Goal: Use online tool/utility: Utilize a website feature to perform a specific function

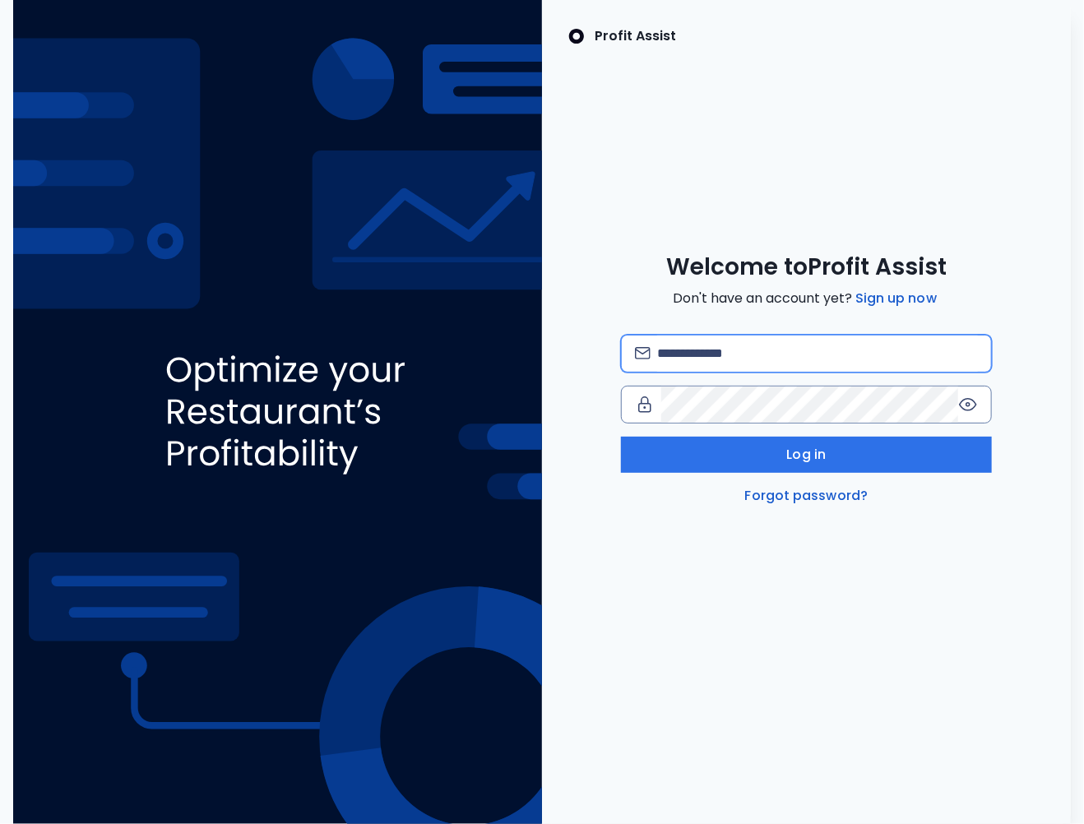
click at [658, 341] on input "email" at bounding box center [817, 354] width 321 height 36
type input "*"
type input "**********"
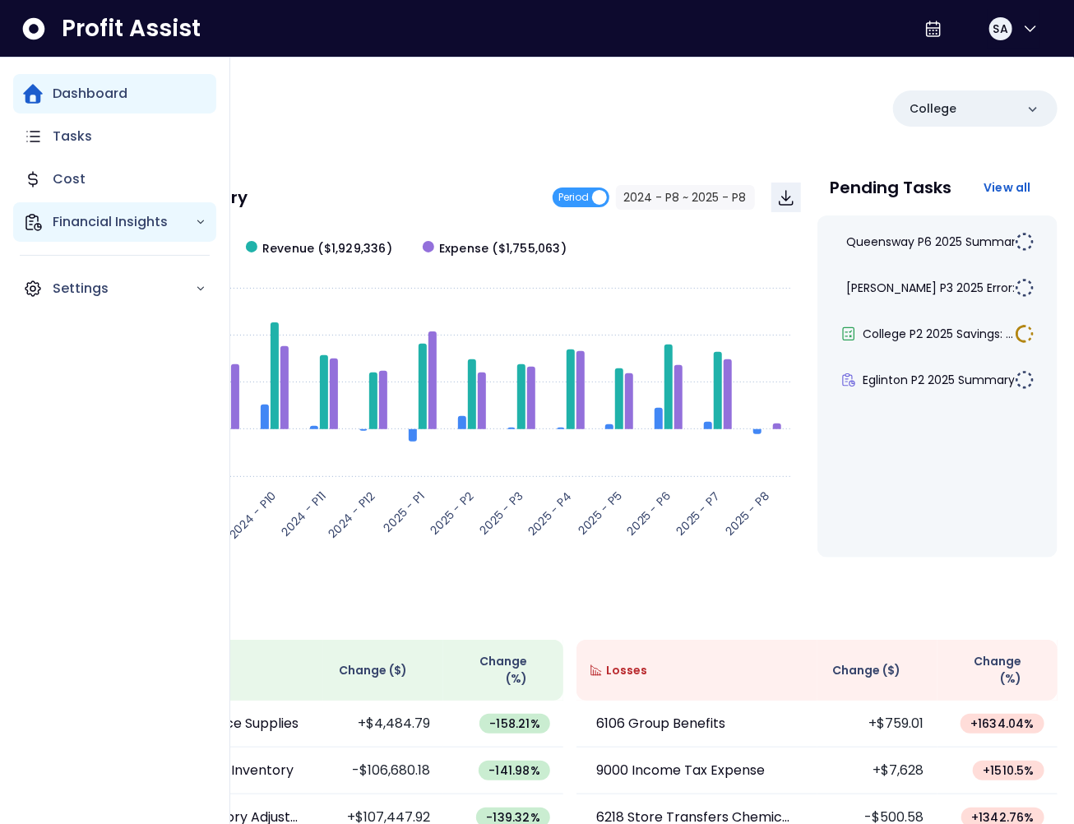
click at [44, 211] on div "Financial Insights" at bounding box center [114, 221] width 203 height 39
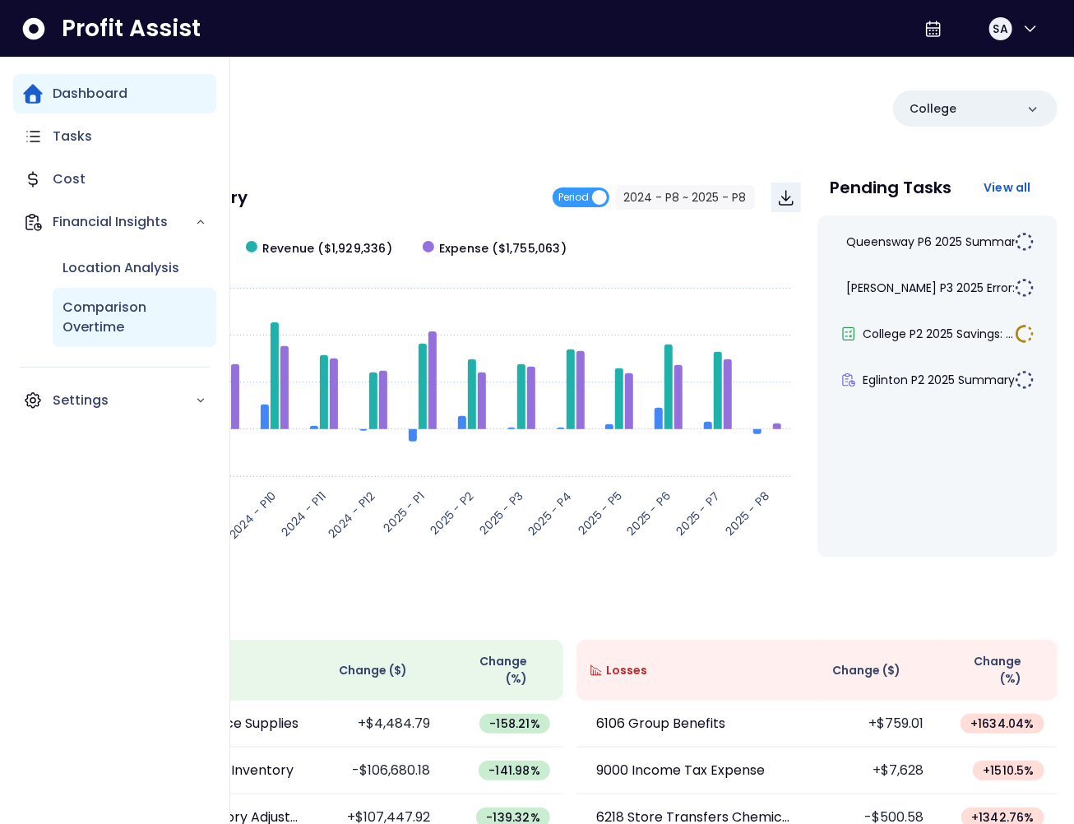
click at [104, 310] on p "Comparison Overtime" at bounding box center [135, 317] width 144 height 39
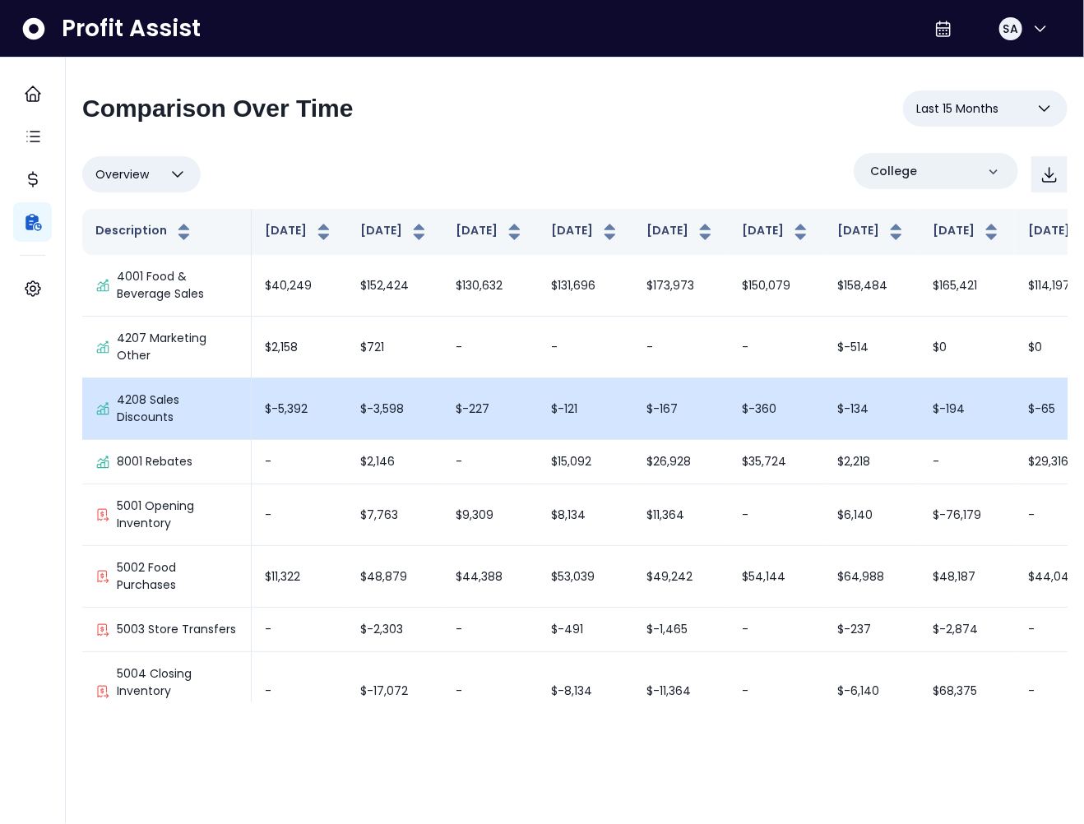
click at [443, 420] on td "$-227" at bounding box center [490, 409] width 95 height 62
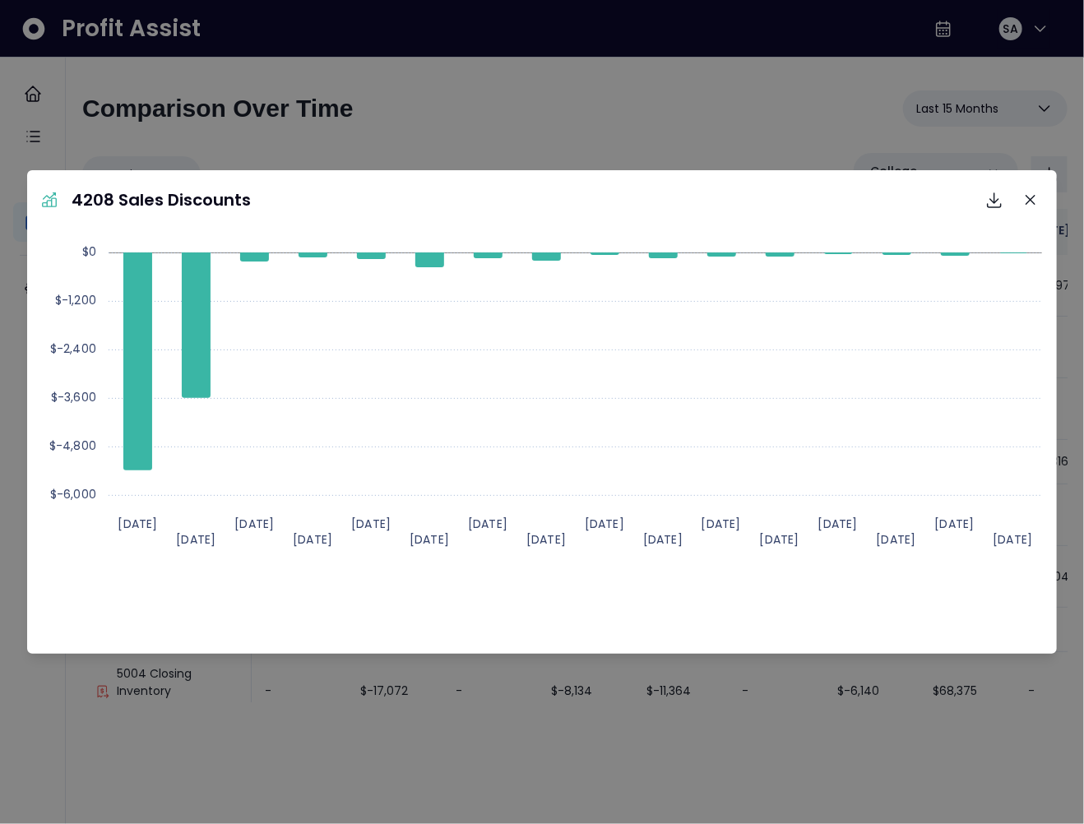
click at [565, 142] on div "4208 Sales Discounts Download SVG Download PNG Download CSV Created with Highch…" at bounding box center [542, 412] width 1084 height 824
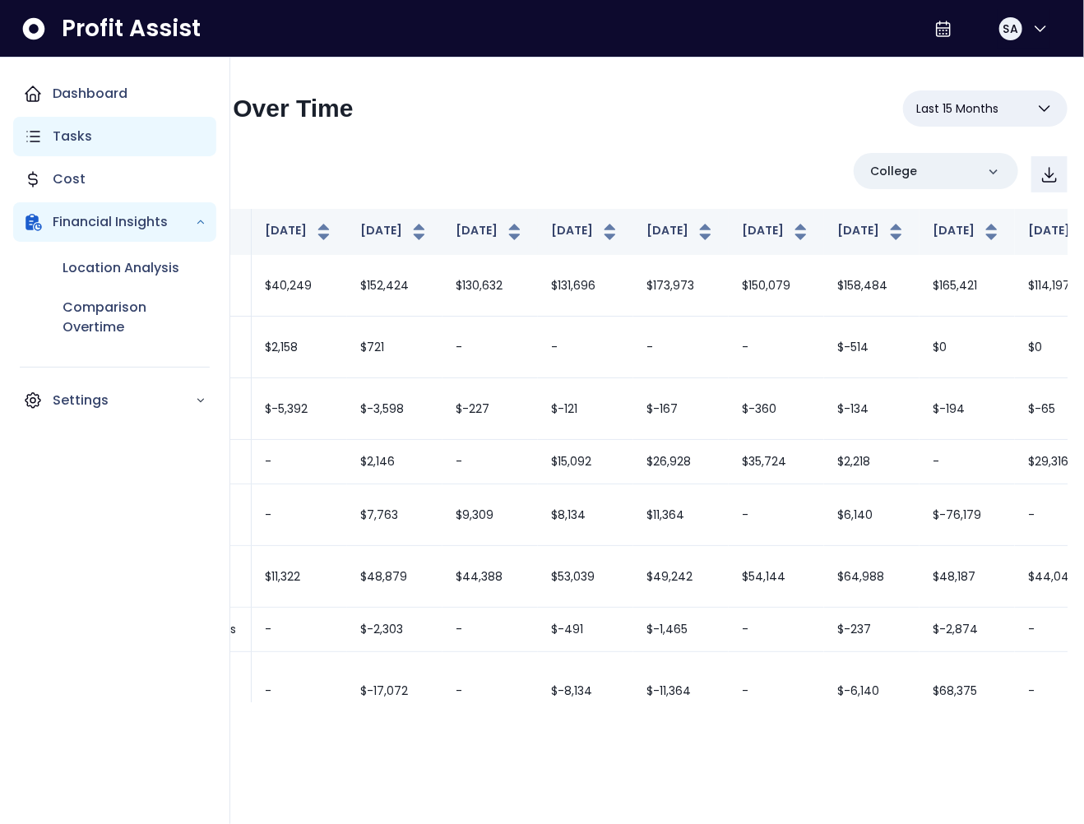
click at [26, 137] on icon "Main navigation" at bounding box center [33, 137] width 20 height 20
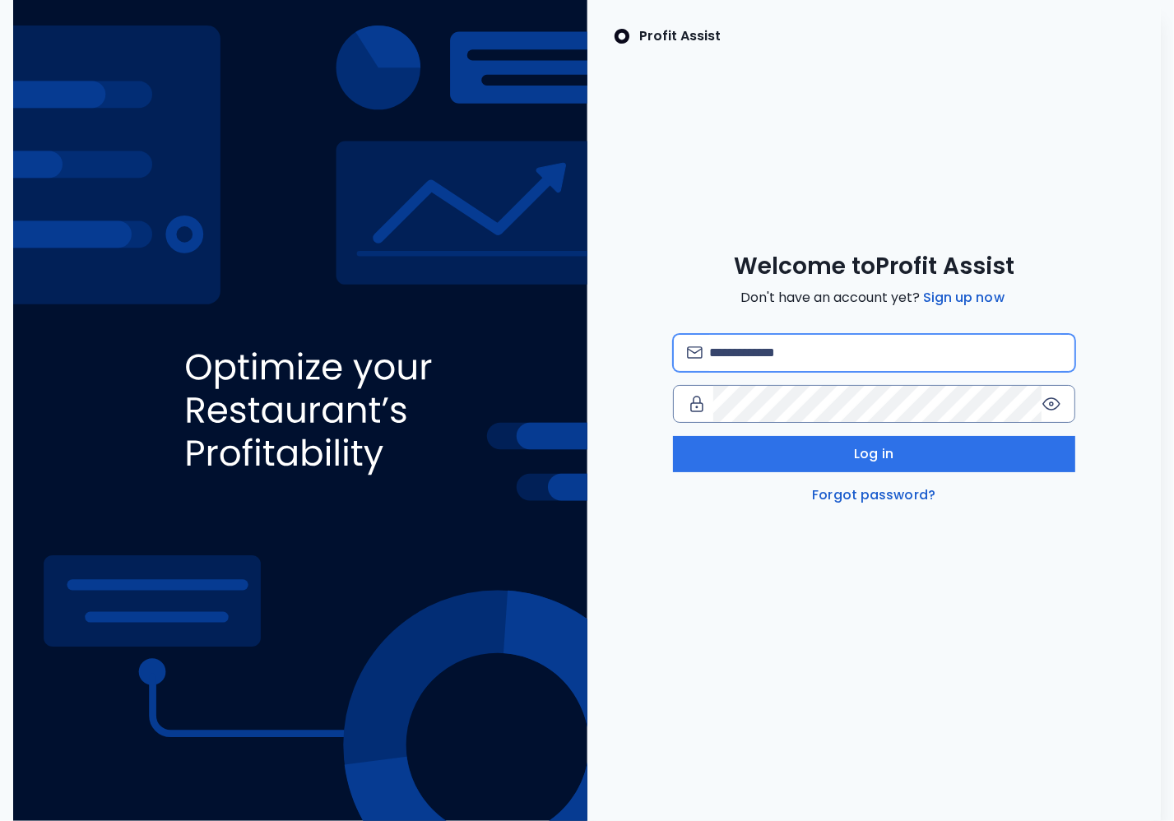
click at [774, 352] on input "email" at bounding box center [885, 353] width 352 height 36
type input "**********"
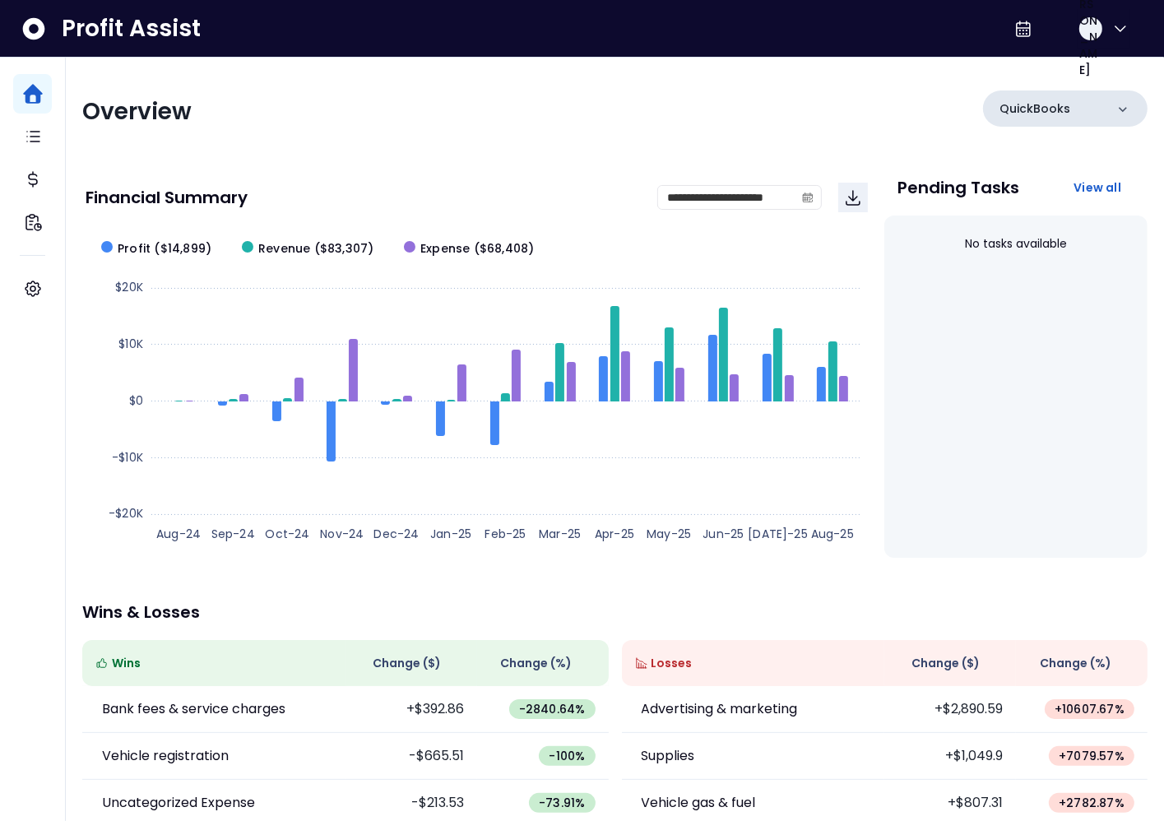
click at [1073, 104] on div "QuickBooks" at bounding box center [1065, 108] width 165 height 36
click at [1060, 247] on div "No tasks available" at bounding box center [1016, 244] width 237 height 44
click at [1033, 112] on p "QuickBooks" at bounding box center [1035, 108] width 71 height 17
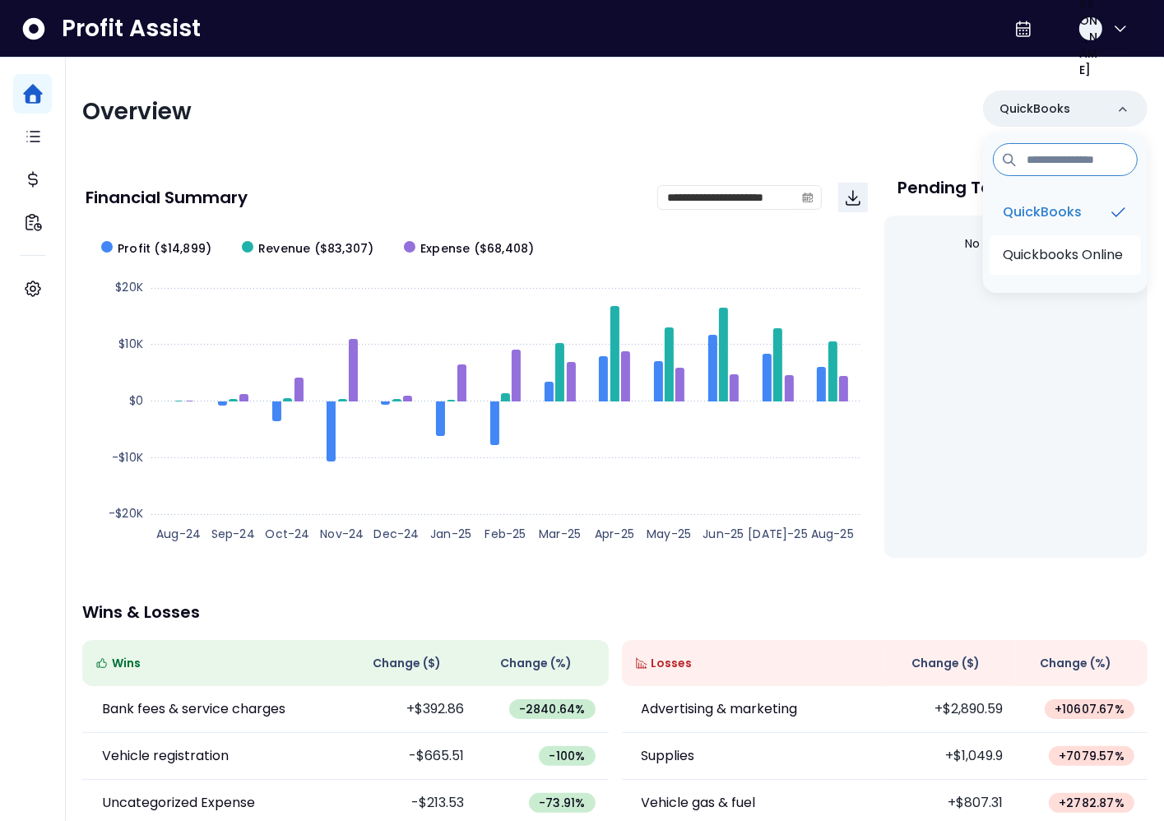
click at [1045, 258] on p "Quickbooks Online" at bounding box center [1063, 255] width 120 height 20
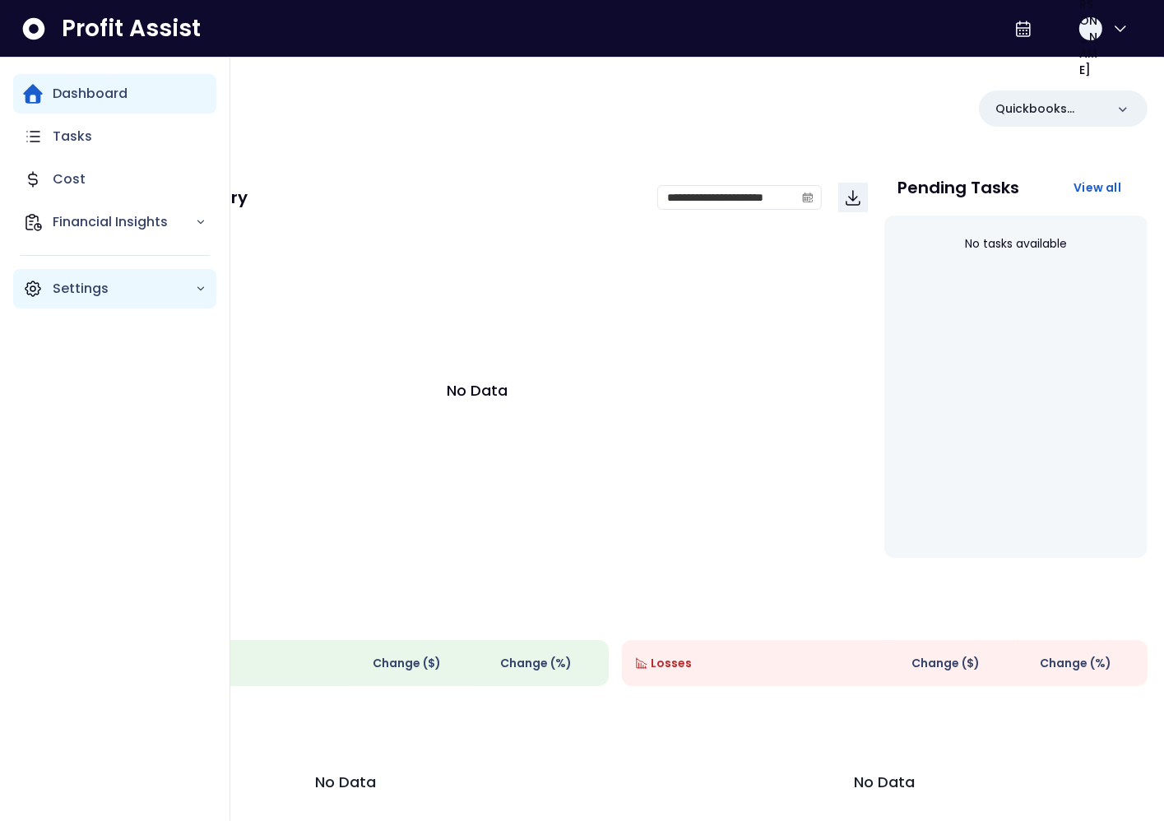
click at [42, 287] on icon "Main navigation" at bounding box center [33, 289] width 20 height 20
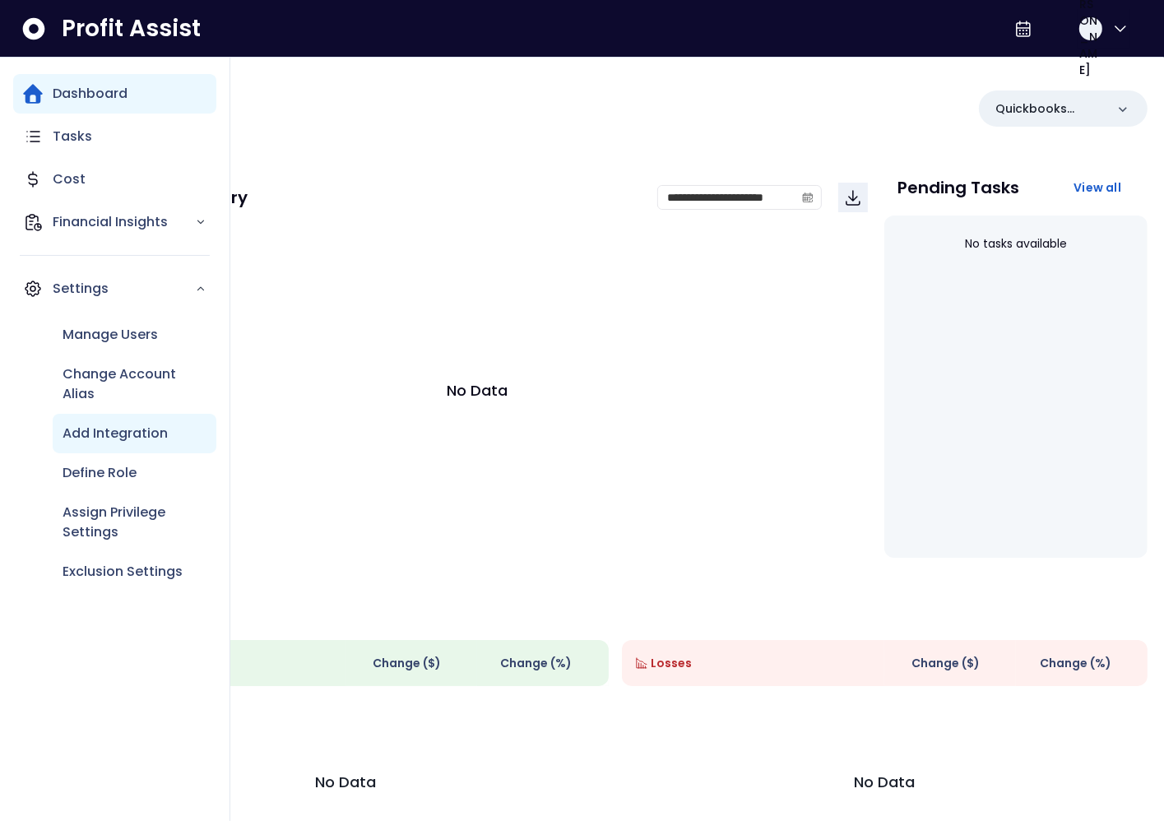
click at [120, 432] on p "Add Integration" at bounding box center [115, 434] width 105 height 20
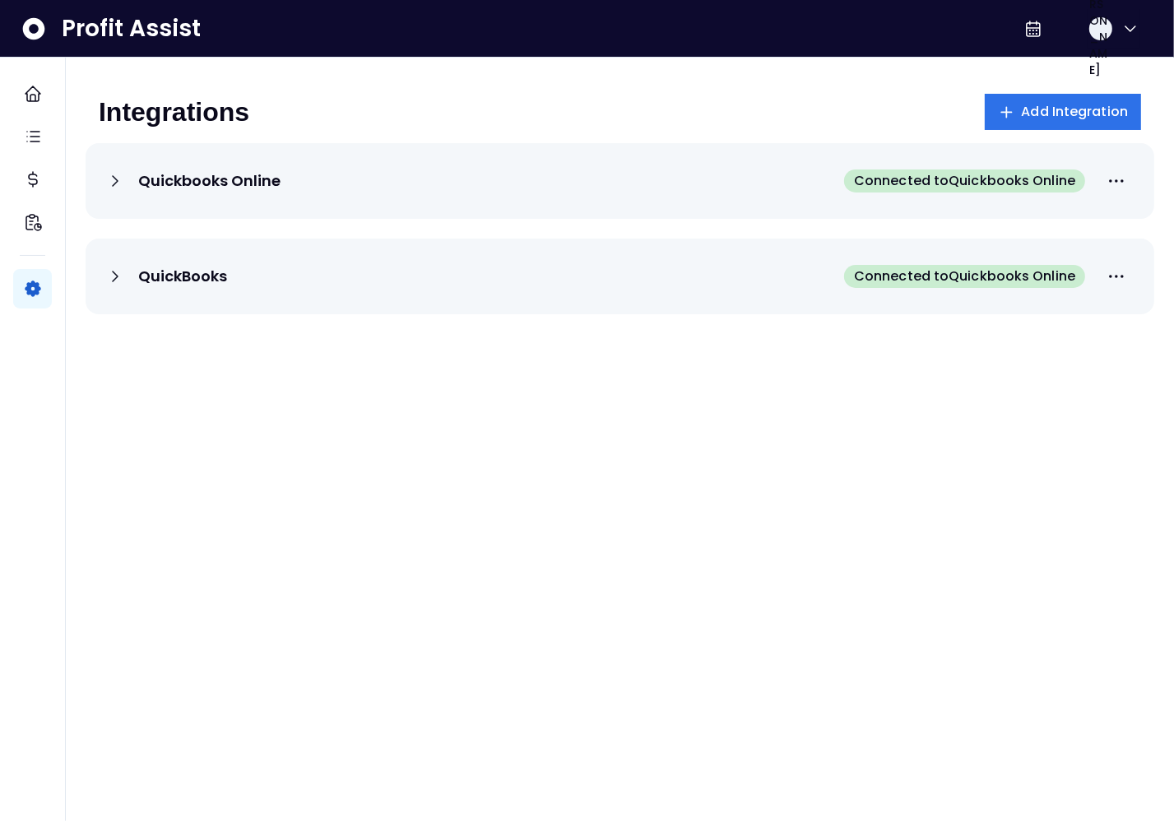
click at [121, 178] on icon at bounding box center [115, 181] width 20 height 20
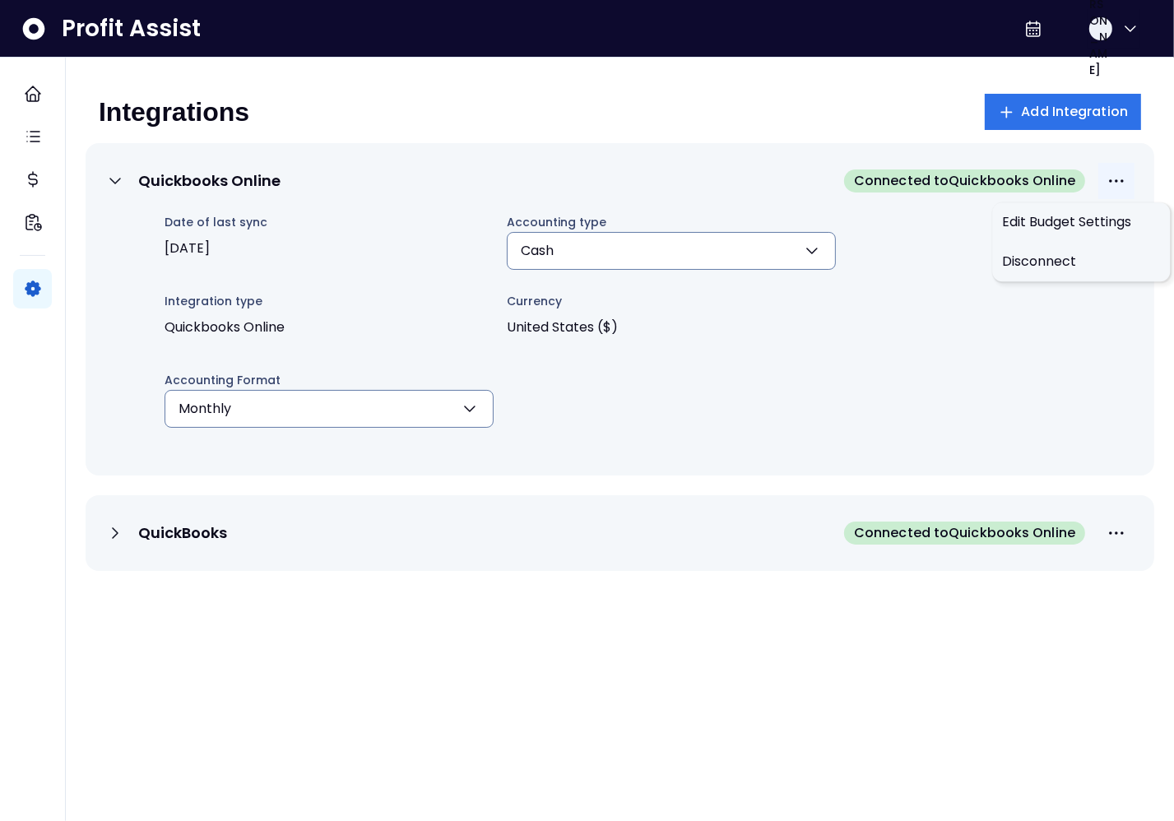
click at [1107, 185] on icon "More options" at bounding box center [1117, 181] width 20 height 20
click at [1070, 253] on span "Disconnect" at bounding box center [1081, 262] width 158 height 20
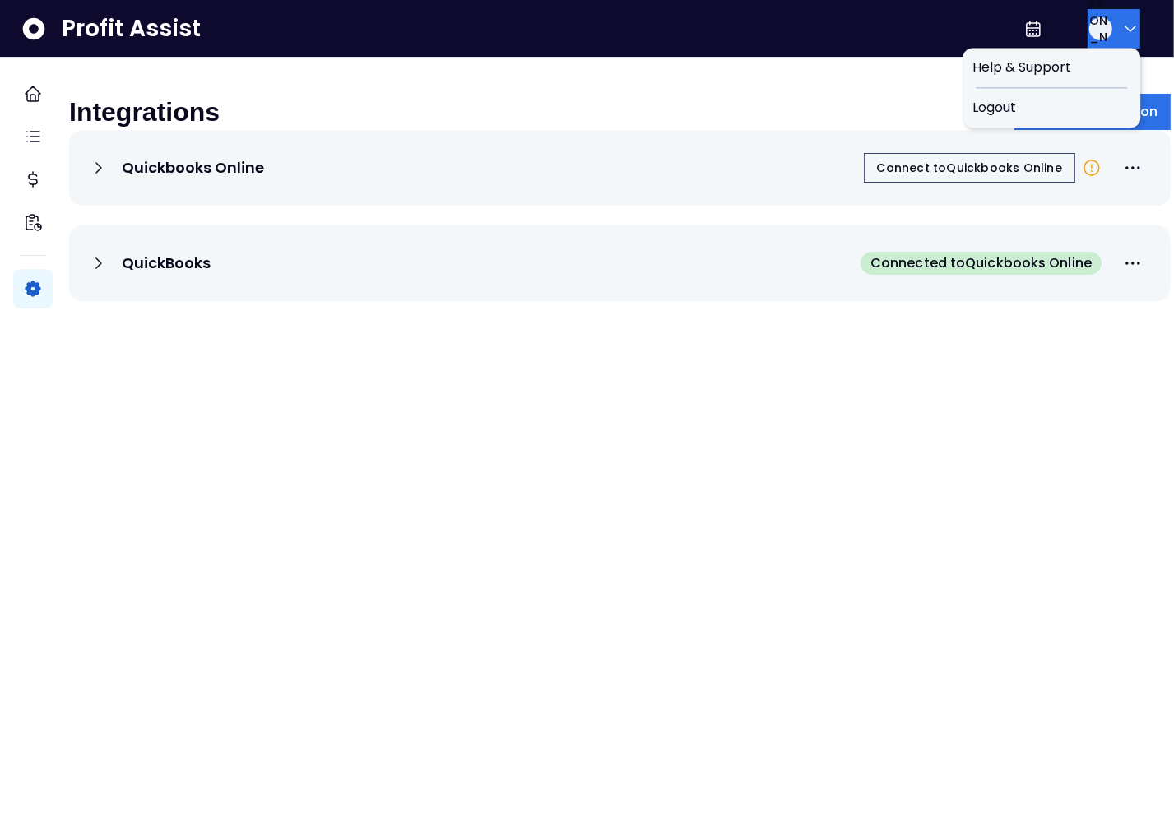
drag, startPoint x: 1107, startPoint y: 30, endPoint x: 1111, endPoint y: 47, distance: 17.6
click at [1107, 30] on button "JA" at bounding box center [1114, 28] width 53 height 39
click at [1048, 102] on span "Logout" at bounding box center [1051, 108] width 158 height 20
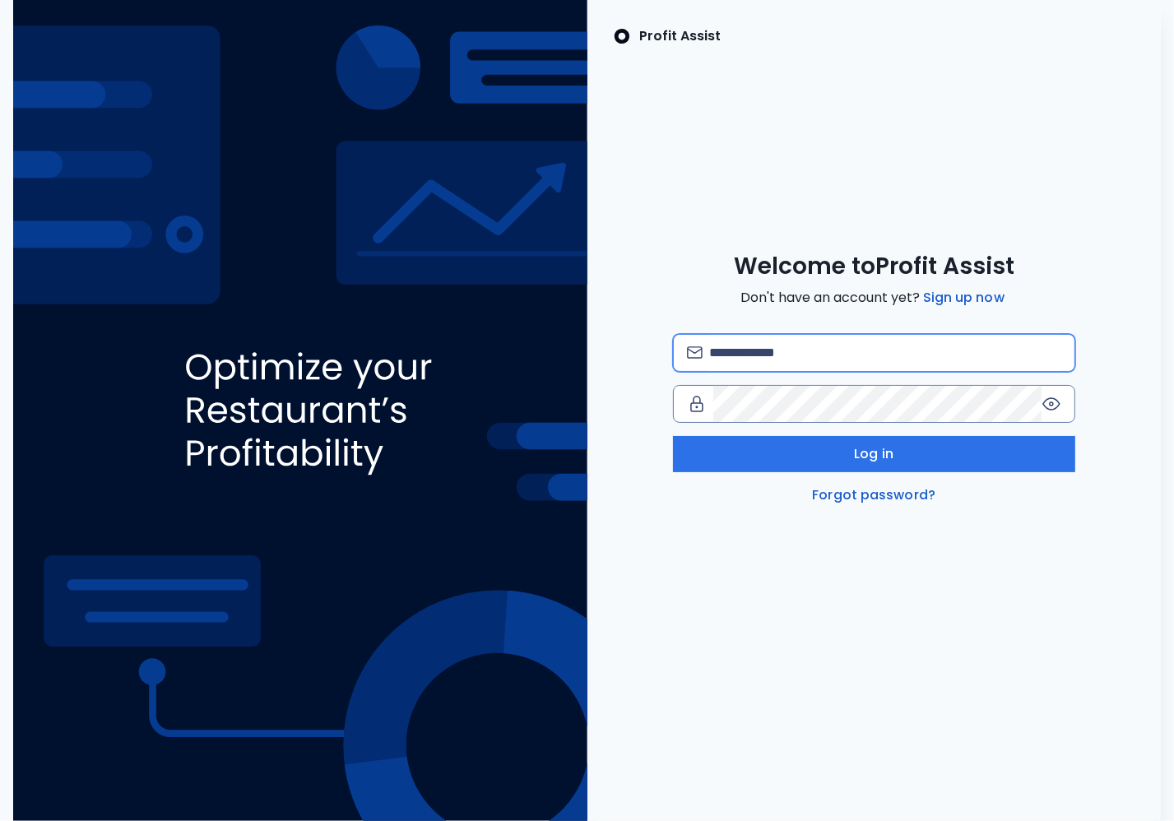
click at [758, 345] on input "email" at bounding box center [885, 353] width 352 height 36
type input "*"
type input "**********"
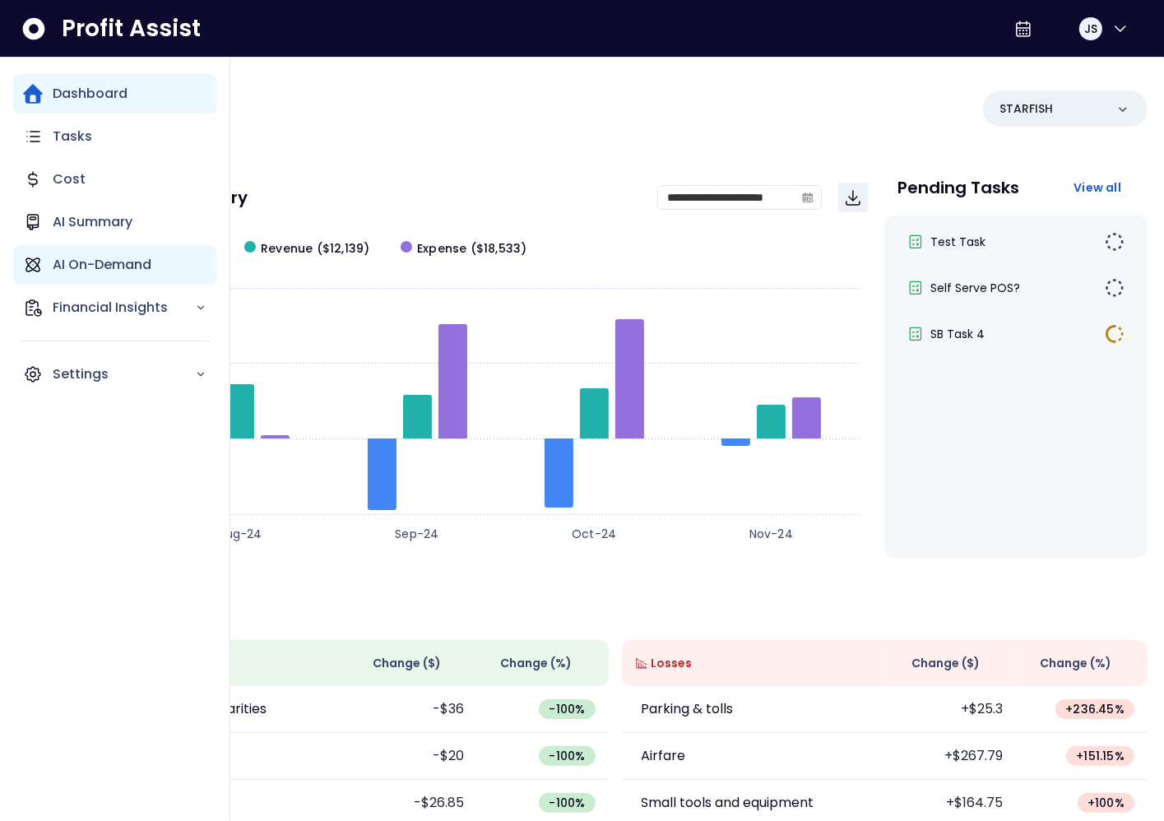
click at [112, 263] on p "AI On-Demand" at bounding box center [102, 265] width 99 height 20
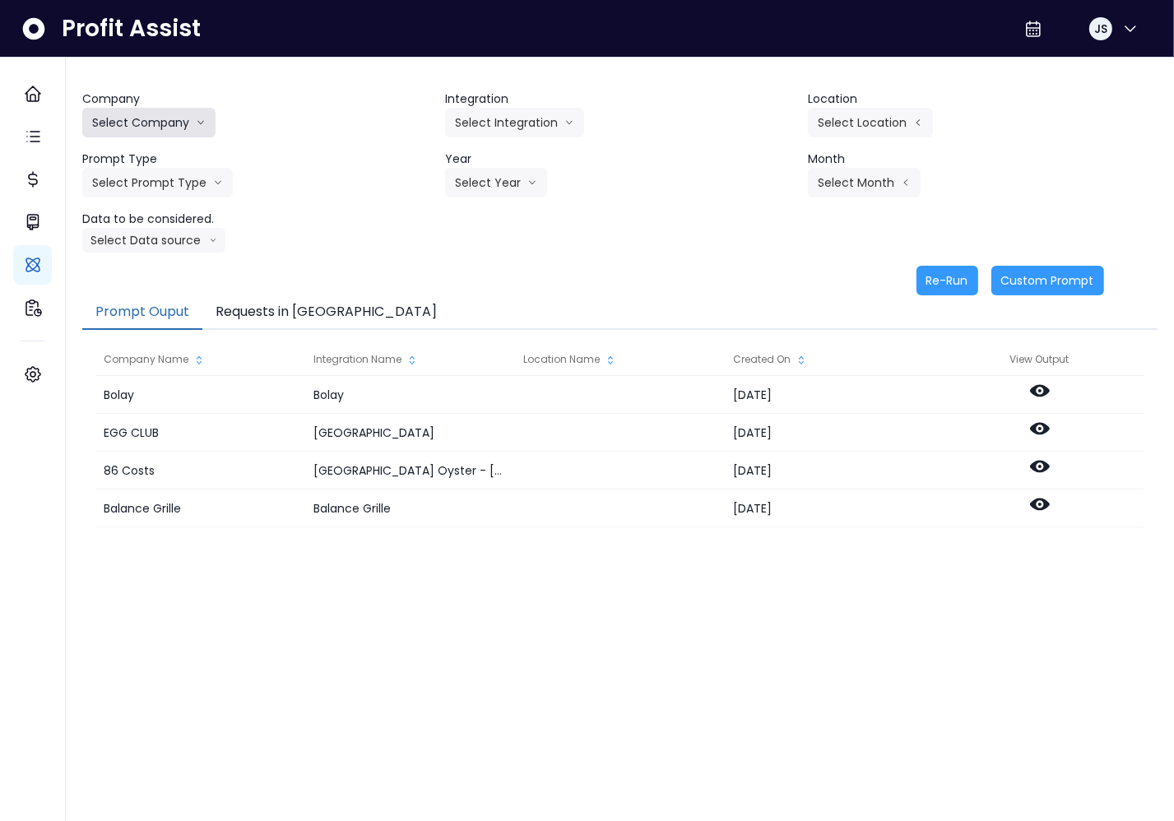
click at [162, 118] on button "Select Company" at bounding box center [148, 123] width 133 height 30
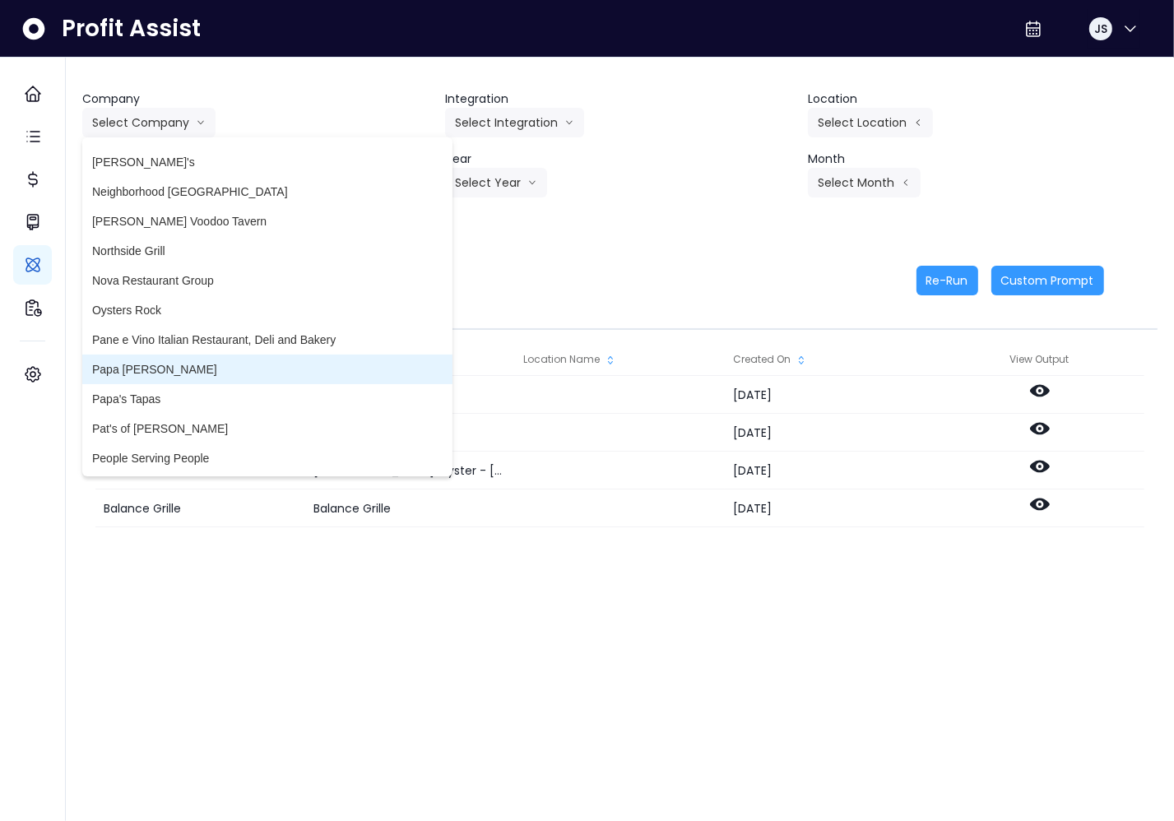
scroll to position [2355, 0]
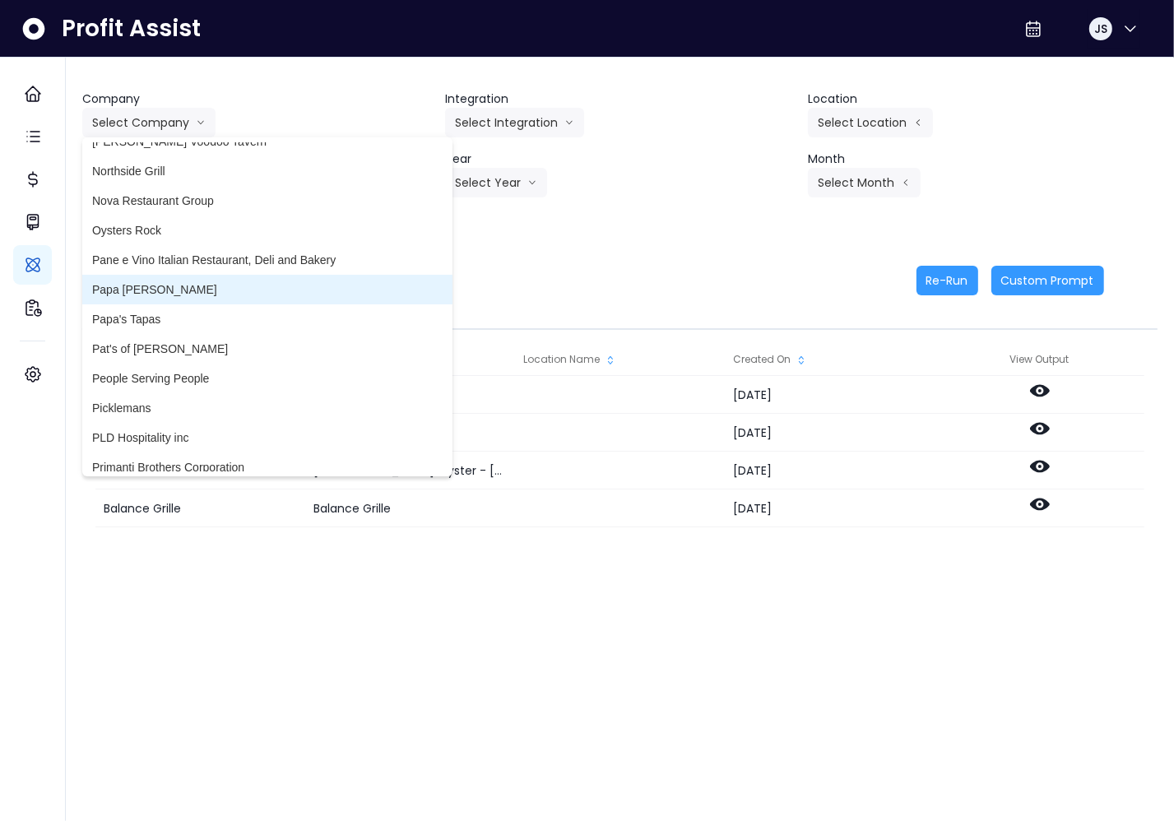
click at [171, 296] on span "Papa [PERSON_NAME]" at bounding box center [267, 289] width 350 height 16
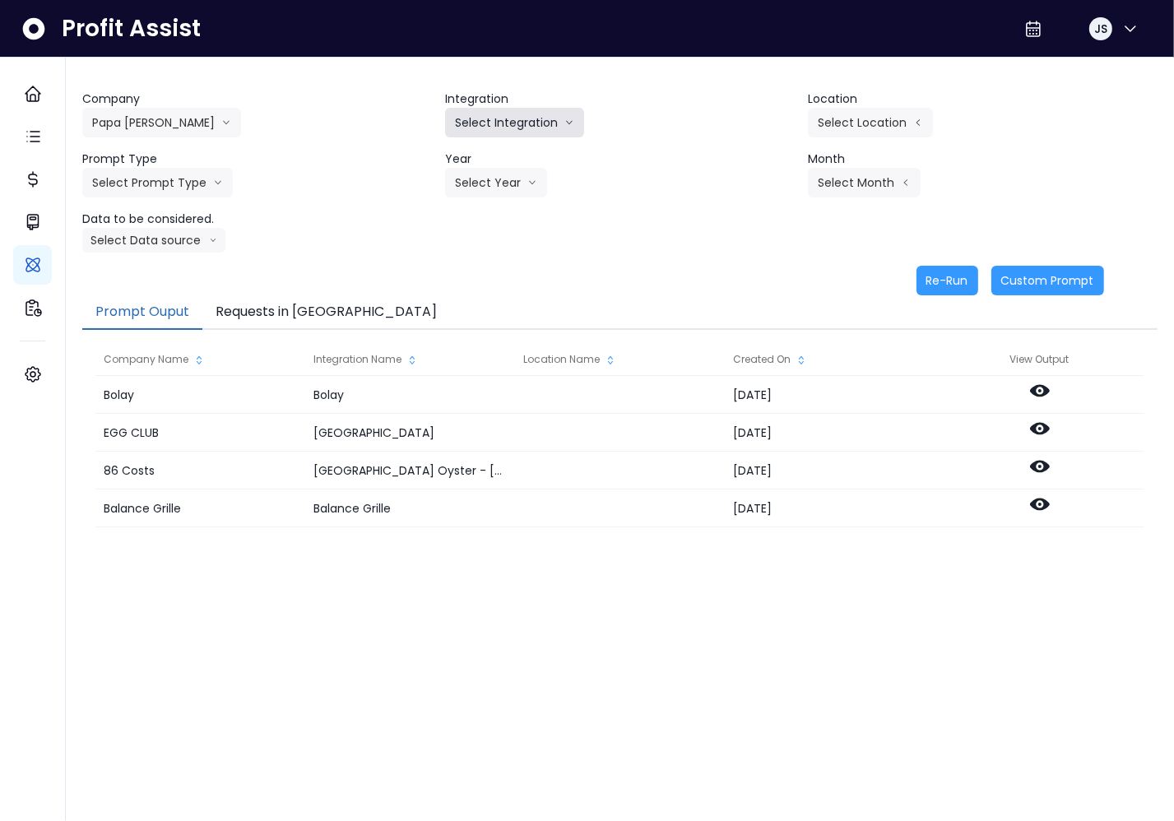
click at [530, 117] on button "Select Integration" at bounding box center [514, 123] width 139 height 30
click at [517, 156] on span "QuickBooks" at bounding box center [503, 157] width 97 height 16
click at [843, 124] on button "Select Location" at bounding box center [870, 123] width 125 height 30
click at [756, 123] on span "All Locations" at bounding box center [765, 127] width 65 height 16
click at [119, 170] on button "Select Prompt Type" at bounding box center [157, 183] width 151 height 30
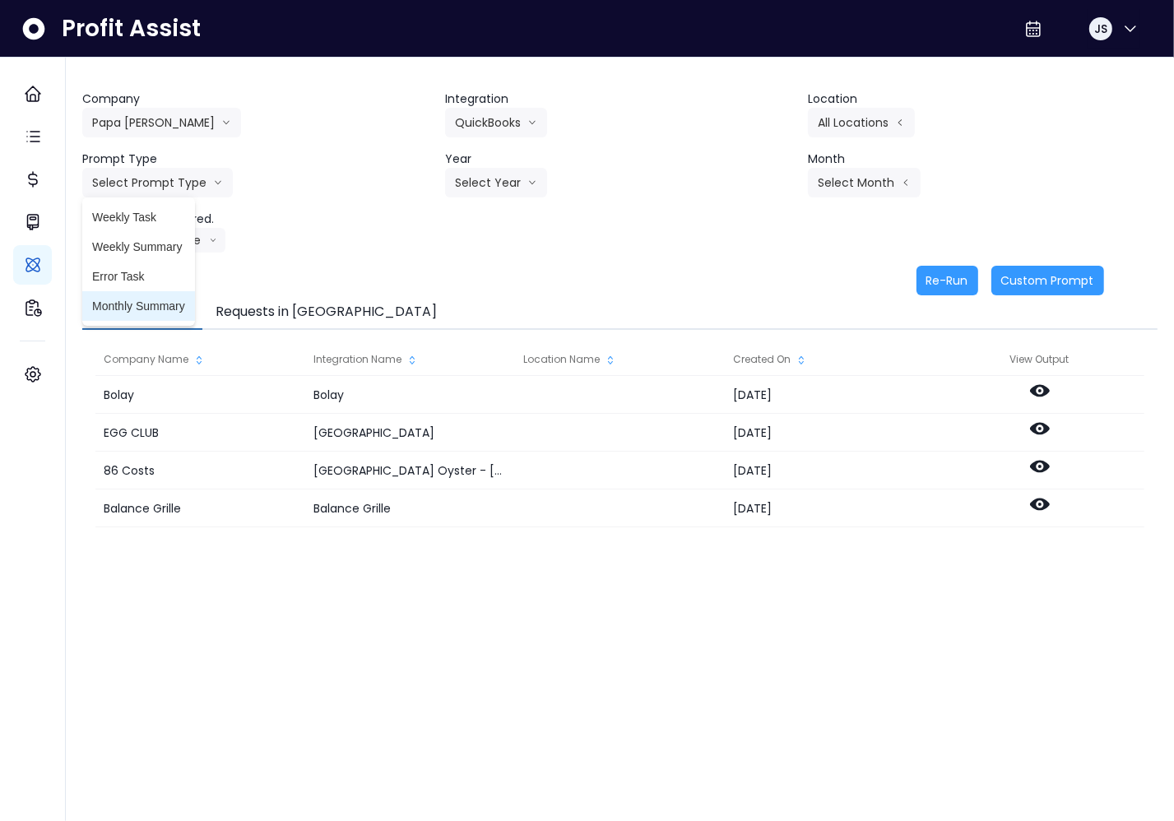
click at [153, 300] on span "Monthly Summary" at bounding box center [138, 306] width 93 height 16
click at [474, 181] on button "Select Year" at bounding box center [496, 183] width 102 height 30
click at [480, 283] on span "2025" at bounding box center [468, 276] width 26 height 16
click at [883, 189] on button "Select Month" at bounding box center [864, 183] width 113 height 30
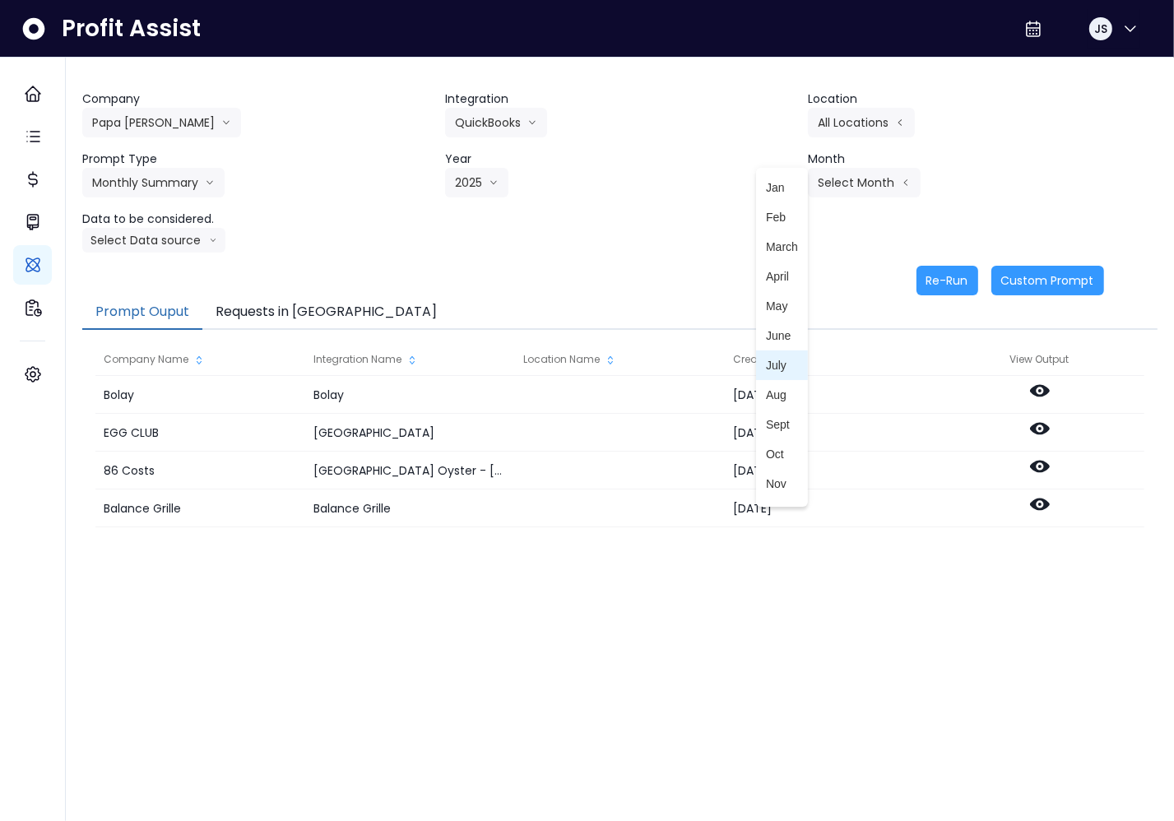
click at [768, 364] on span "July" at bounding box center [782, 365] width 32 height 16
click at [955, 279] on button "Re-Run" at bounding box center [948, 281] width 62 height 30
click at [290, 312] on button "Requests in Queue" at bounding box center [326, 312] width 248 height 35
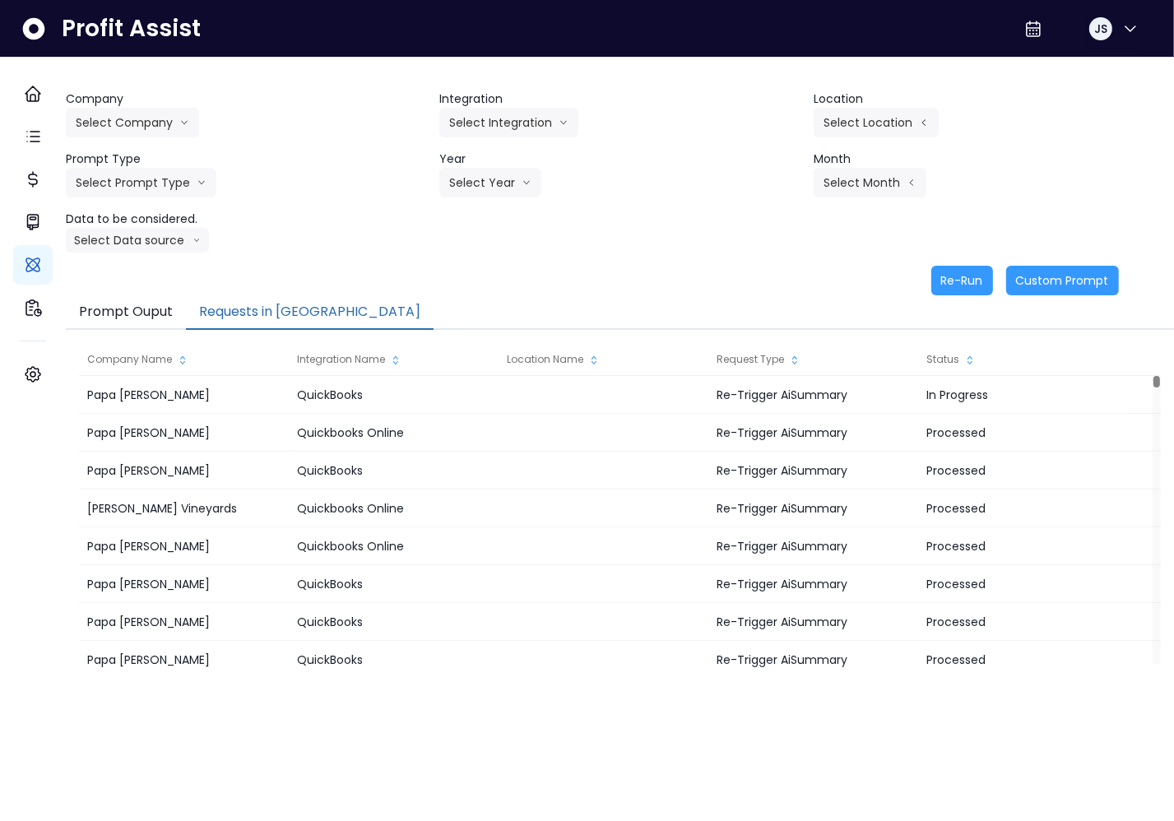
click at [309, 314] on button "Requests in [GEOGRAPHIC_DATA]" at bounding box center [310, 312] width 248 height 35
click at [318, 313] on button "Requests in Queue" at bounding box center [310, 312] width 248 height 35
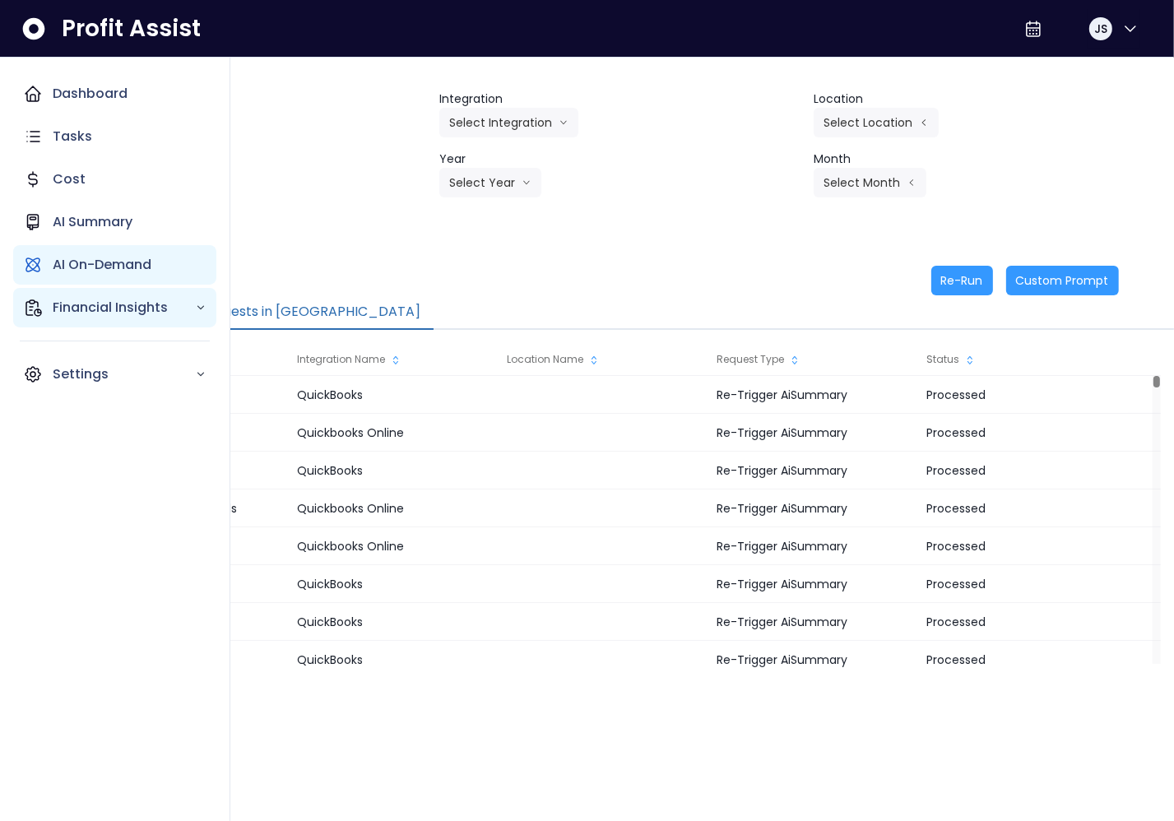
click at [29, 307] on icon "Main navigation" at bounding box center [33, 308] width 20 height 20
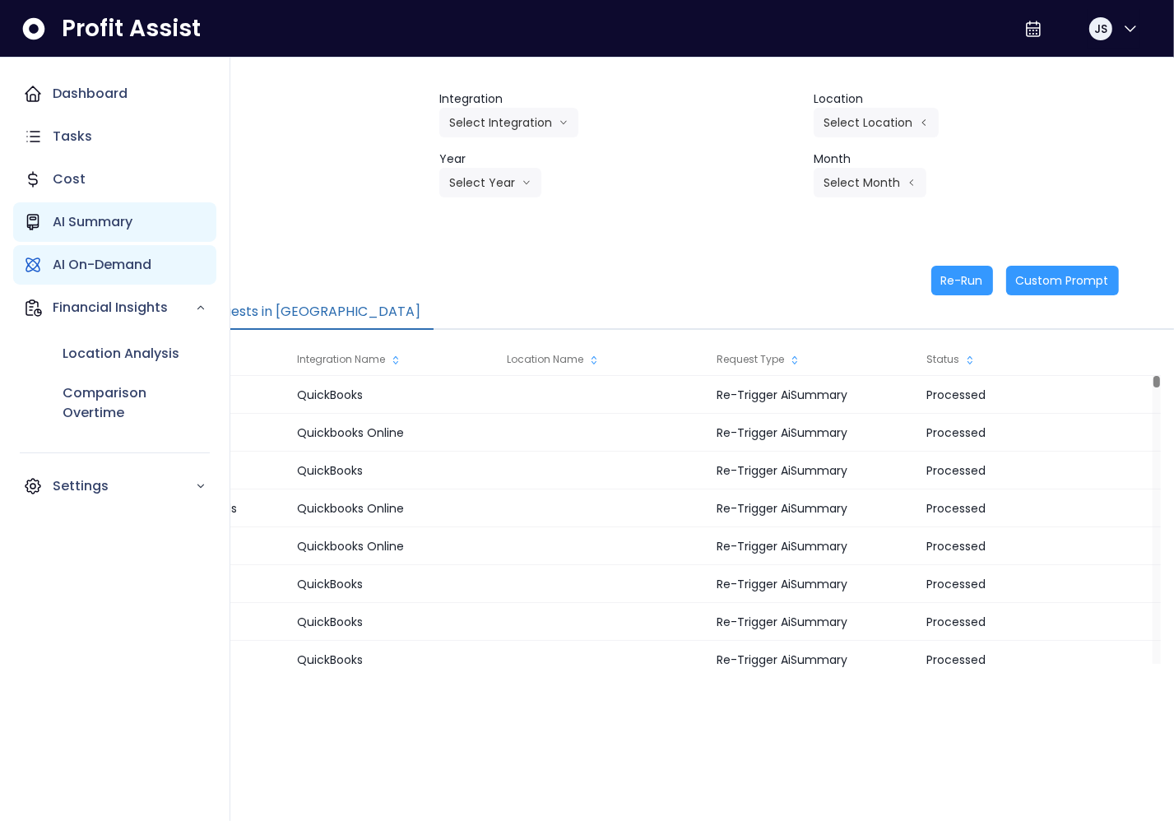
click at [108, 229] on p "AI Summary" at bounding box center [93, 222] width 80 height 20
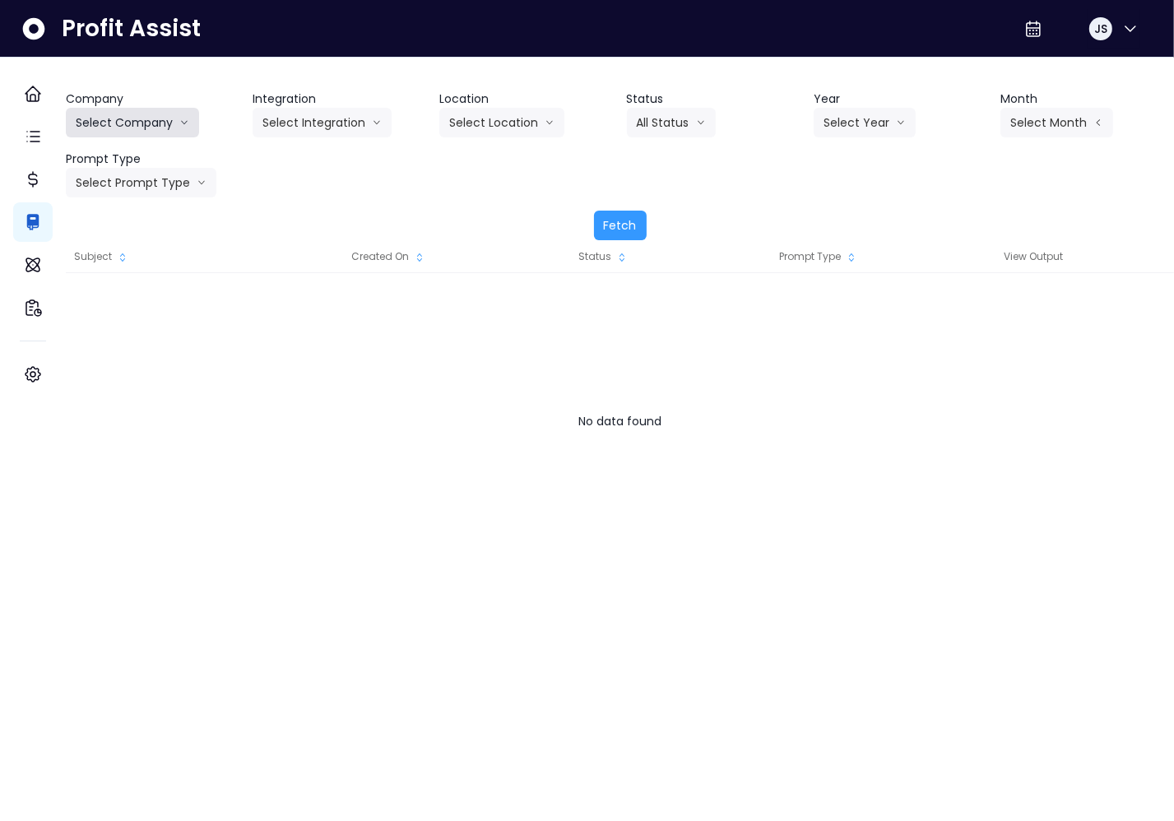
click at [156, 118] on button "Select Company" at bounding box center [132, 123] width 133 height 30
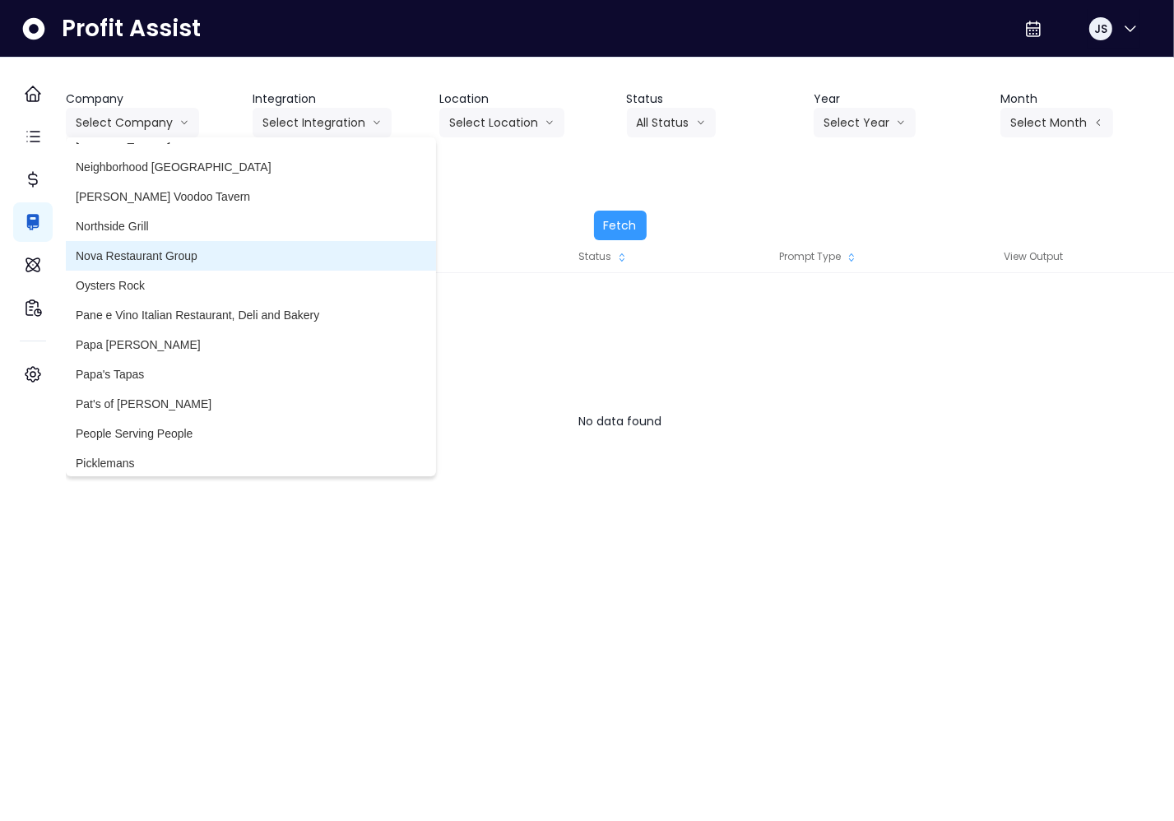
scroll to position [2386, 0]
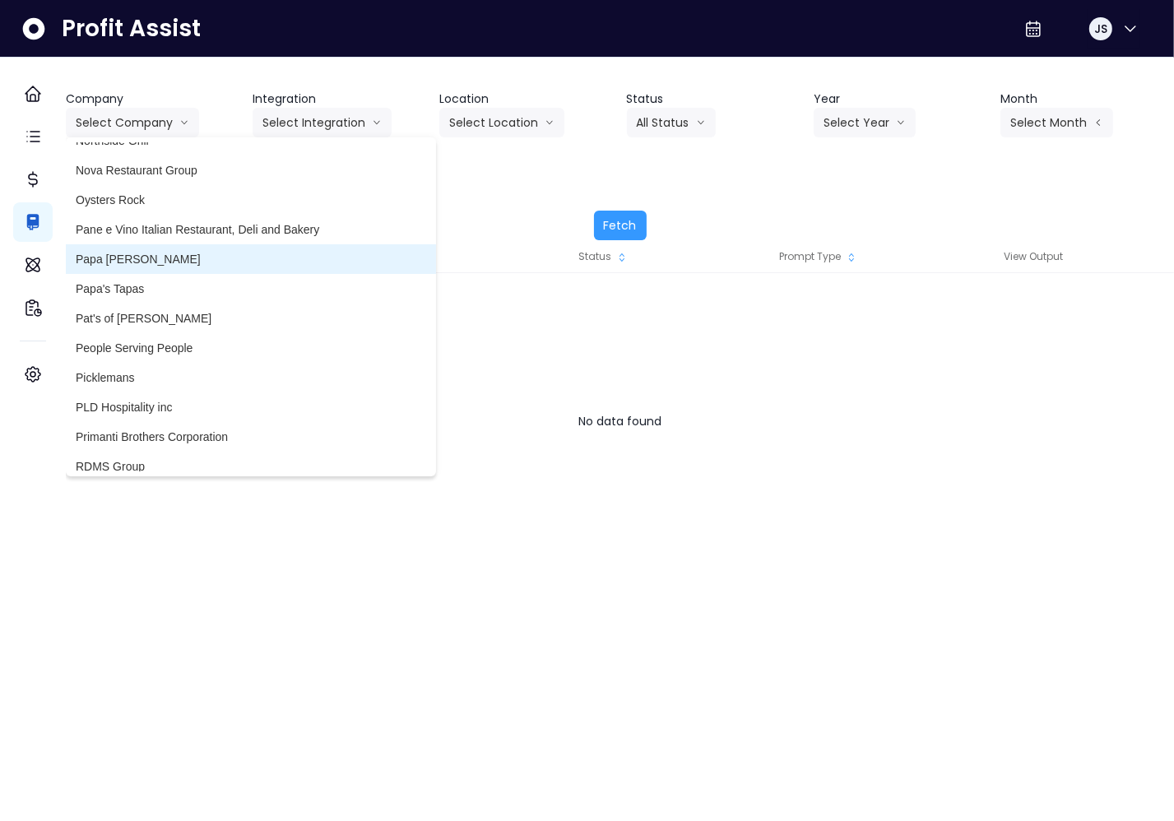
click at [185, 266] on span "Papa Chuys Bakery" at bounding box center [251, 259] width 350 height 16
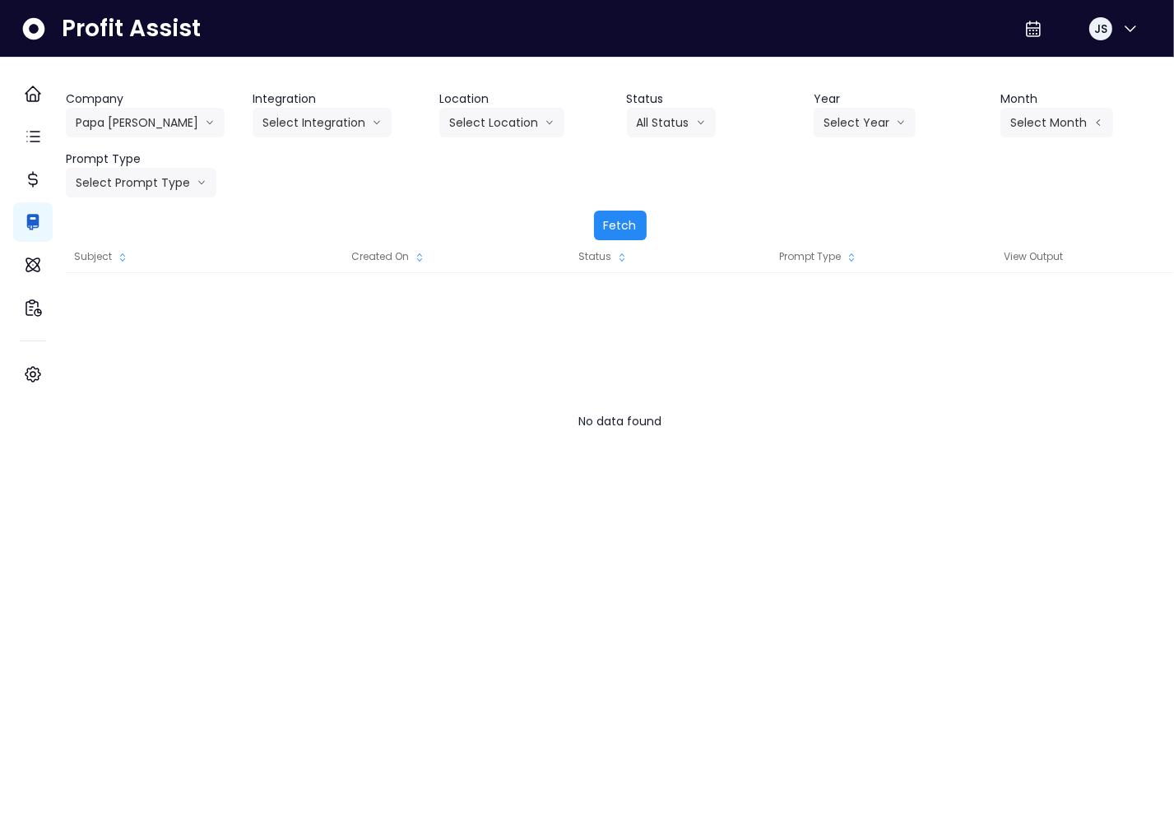
click at [616, 221] on button "Fetch" at bounding box center [620, 226] width 53 height 30
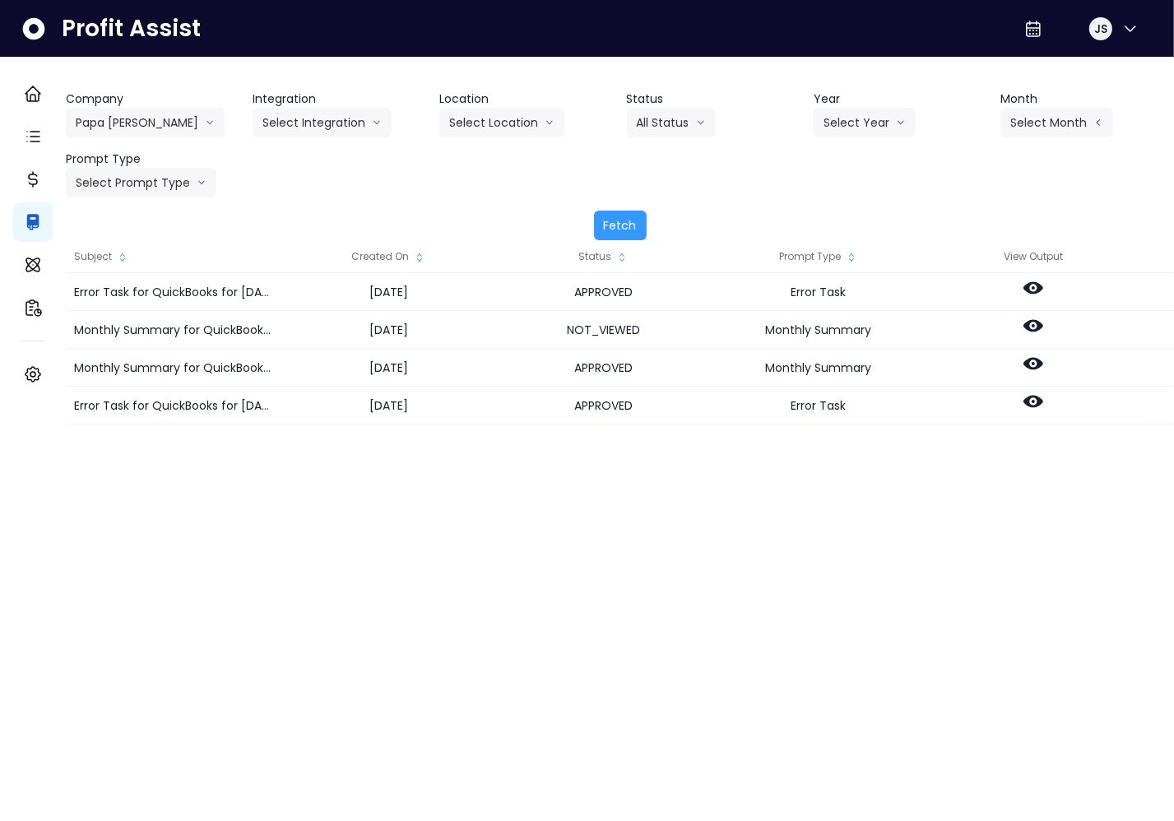
click at [384, 244] on div "Created On" at bounding box center [388, 256] width 215 height 33
click at [335, 207] on div "Company Papa Chuys Bakery 86 Costs Asti Bagel Cafe Balance Grille Bald Ginger B…" at bounding box center [620, 165] width 1108 height 150
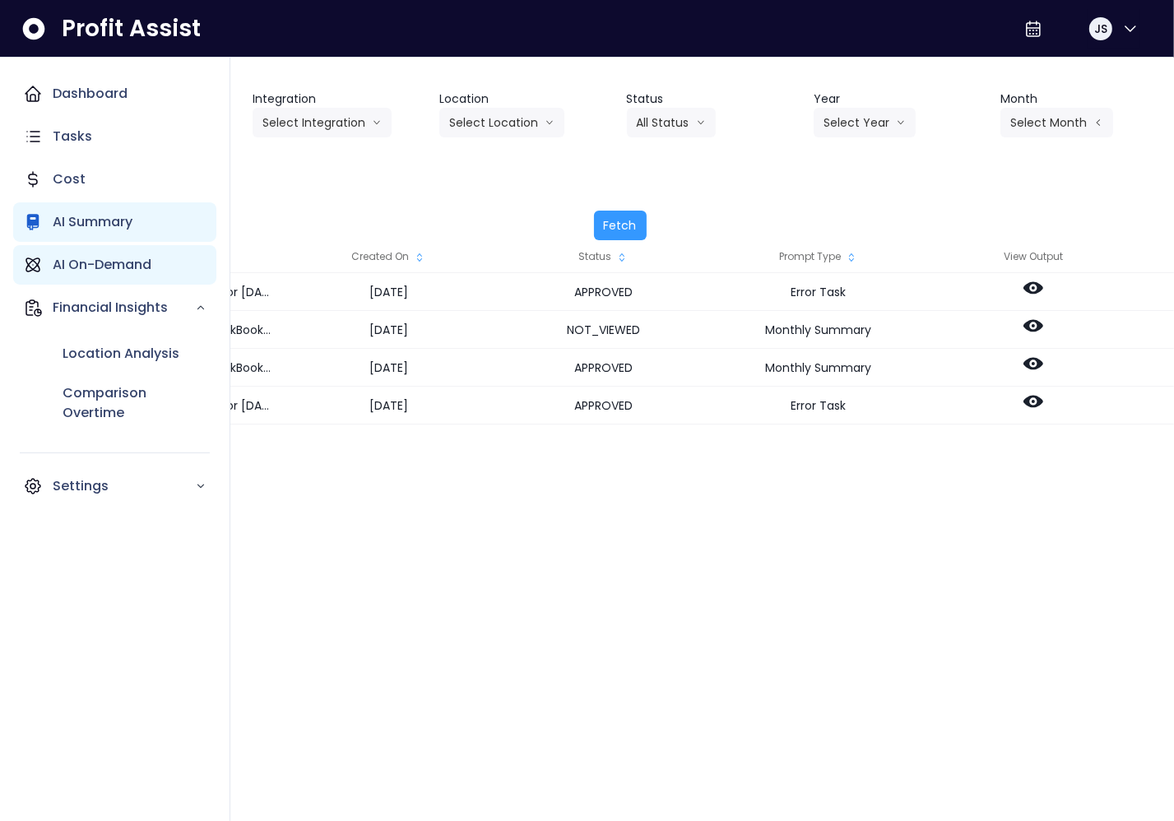
click at [113, 280] on div "AI On-Demand" at bounding box center [114, 264] width 203 height 39
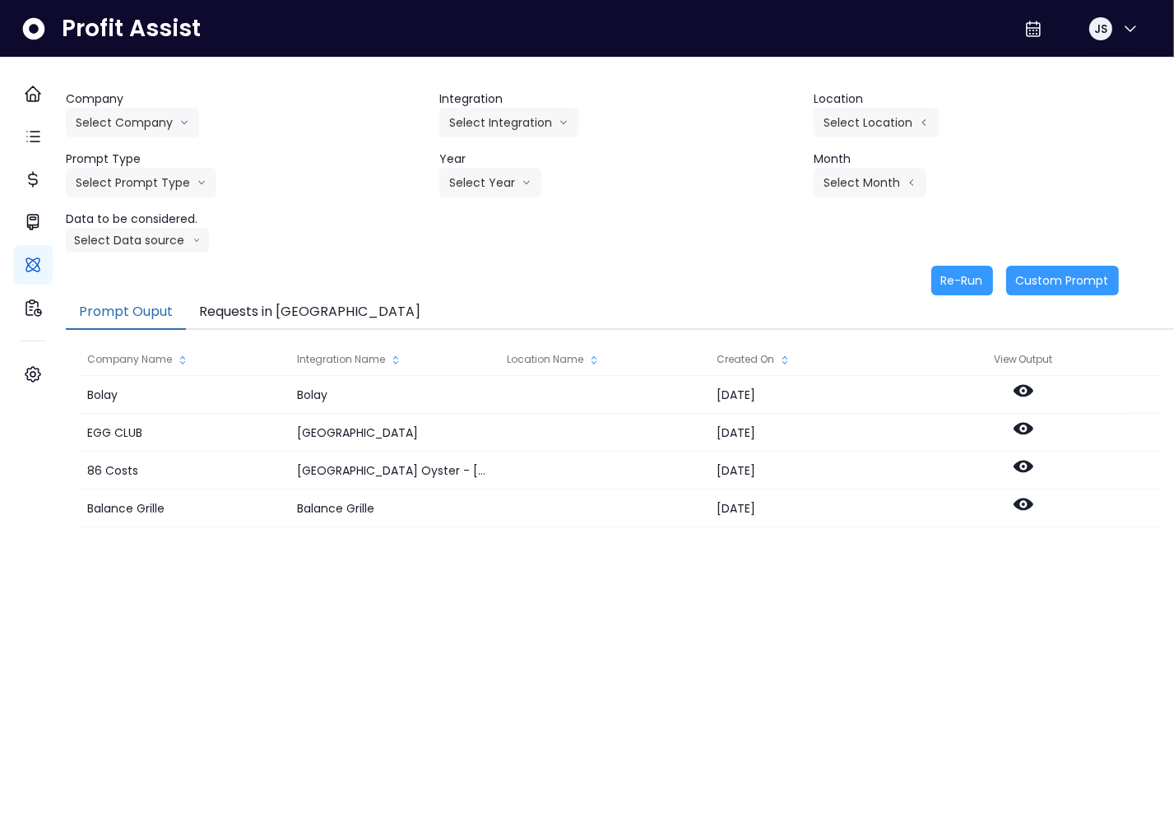
click at [277, 309] on button "Requests in Queue" at bounding box center [310, 312] width 248 height 35
